Goal: Task Accomplishment & Management: Manage account settings

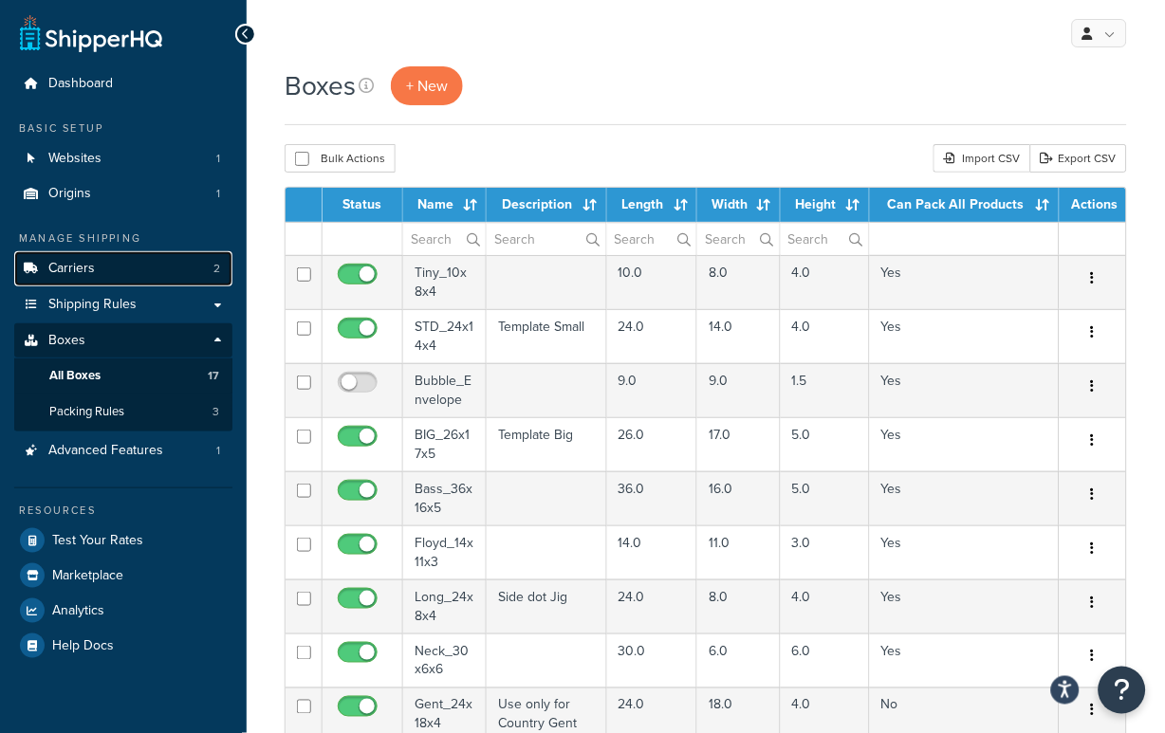
click at [165, 270] on link "Carriers 2" at bounding box center [123, 268] width 218 height 35
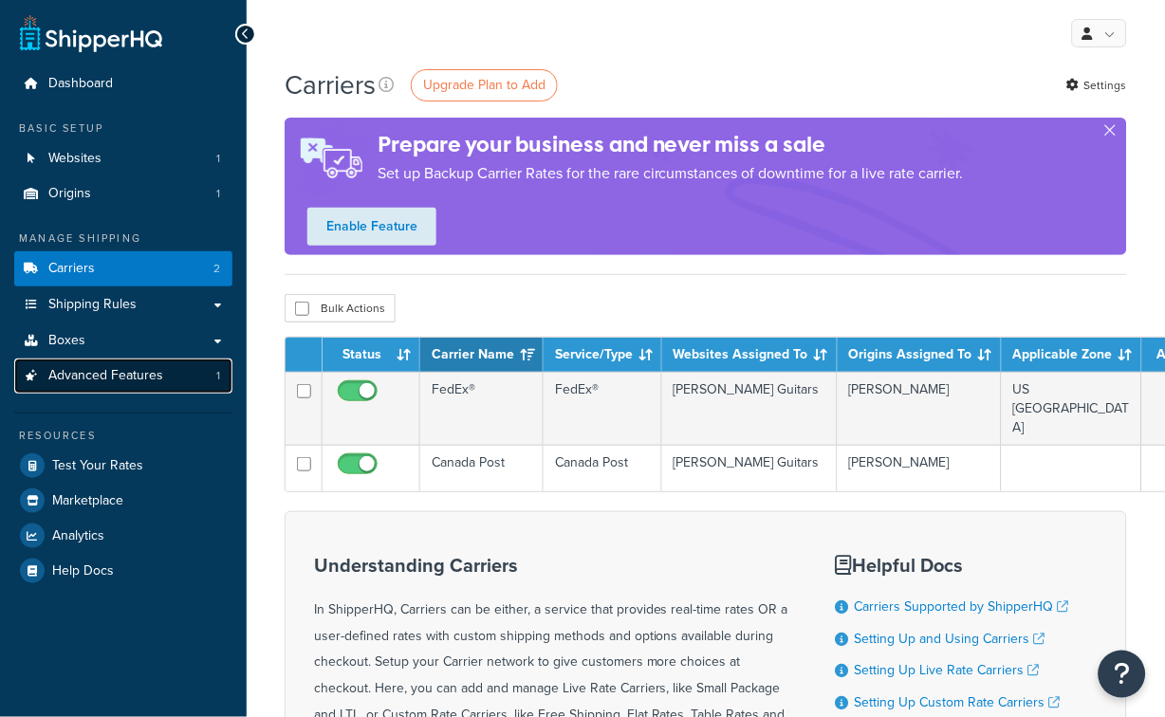
click at [171, 375] on link "Advanced Features 1" at bounding box center [123, 376] width 218 height 35
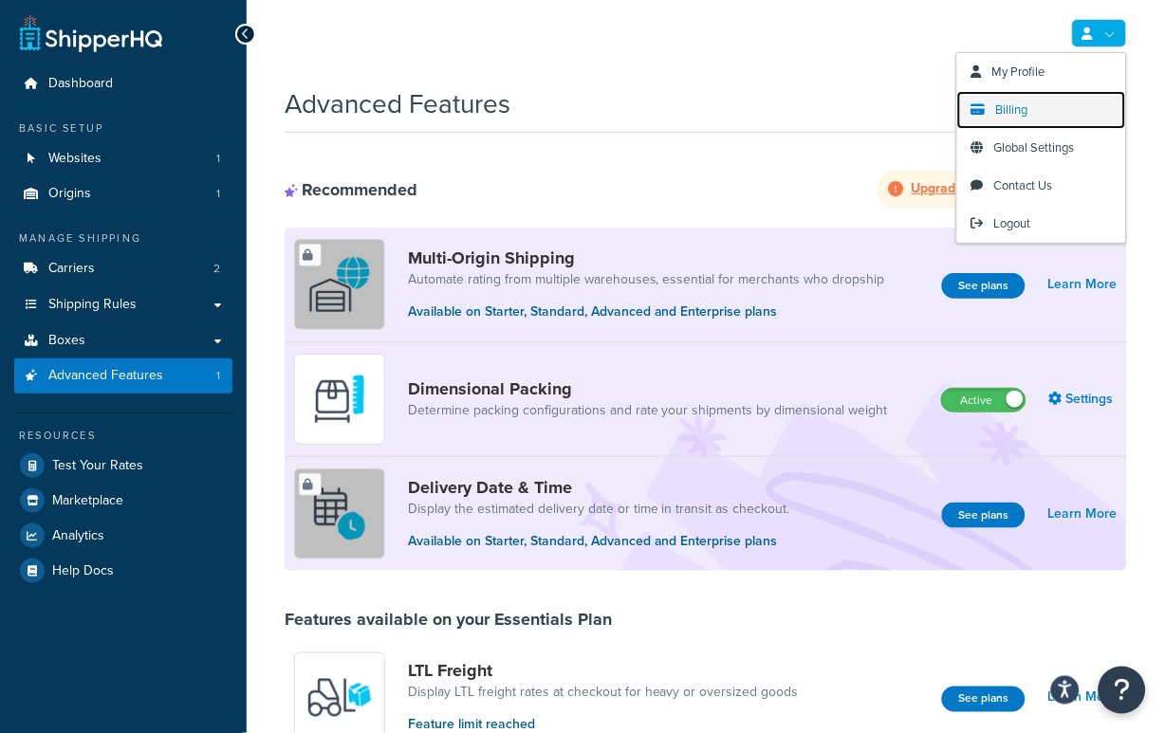
click at [1050, 102] on link "Billing" at bounding box center [1041, 110] width 169 height 38
